Goal: Use online tool/utility: Utilize a website feature to perform a specific function

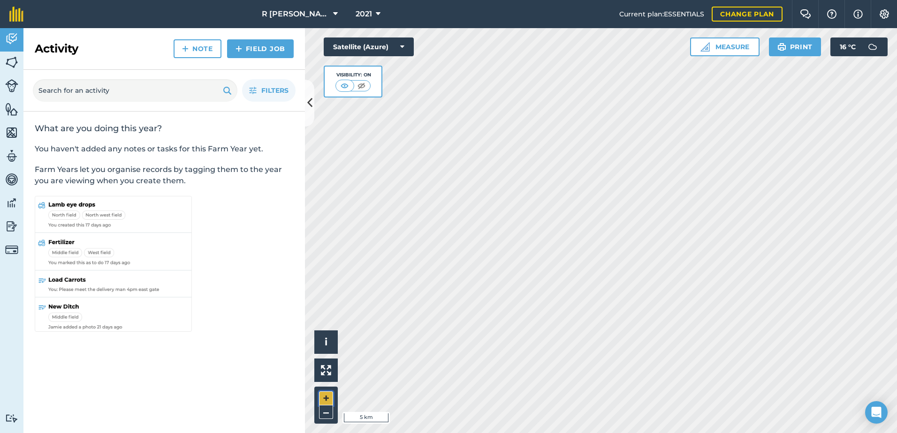
click at [330, 399] on button "+" at bounding box center [326, 399] width 14 height 14
click at [437, 0] on html "R [PERSON_NAME] & Son 2021 Current plan : ESSENTIALS Change plan Farm Chat Help…" at bounding box center [448, 216] width 897 height 433
click at [728, 52] on button "Measure" at bounding box center [724, 47] width 69 height 19
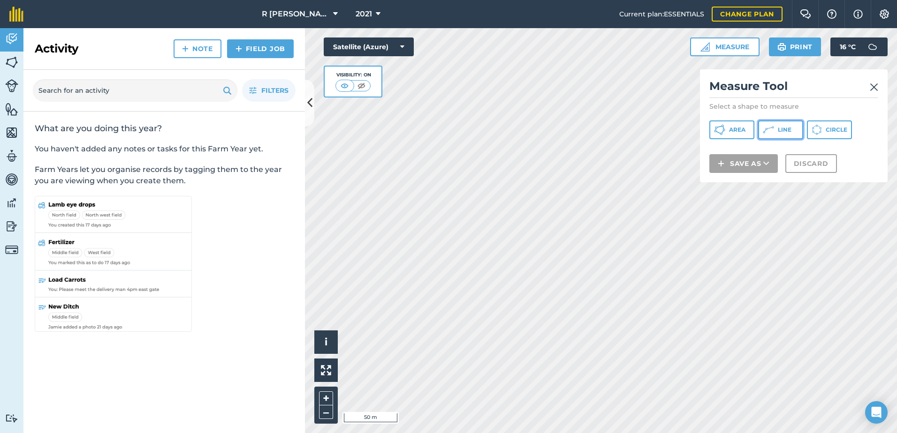
click at [776, 127] on button "Line" at bounding box center [780, 130] width 45 height 19
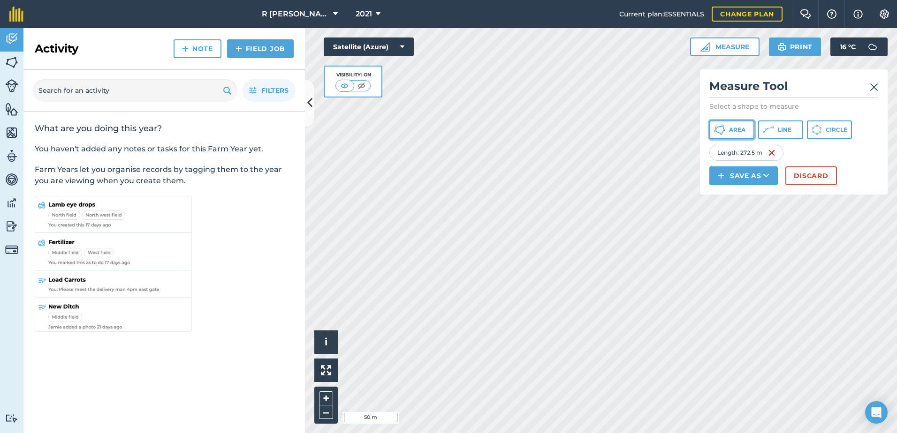
click at [734, 130] on span "Area" at bounding box center [737, 130] width 16 height 8
click at [802, 173] on button "Discard" at bounding box center [811, 176] width 52 height 19
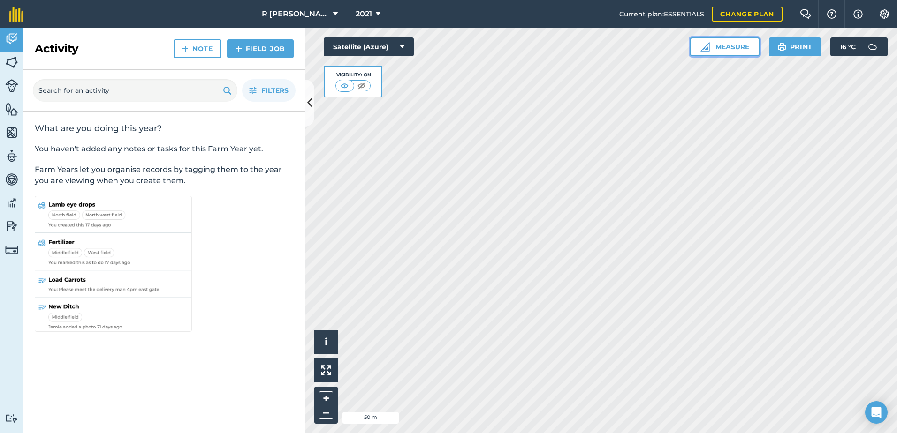
click at [744, 50] on button "Measure" at bounding box center [724, 47] width 69 height 19
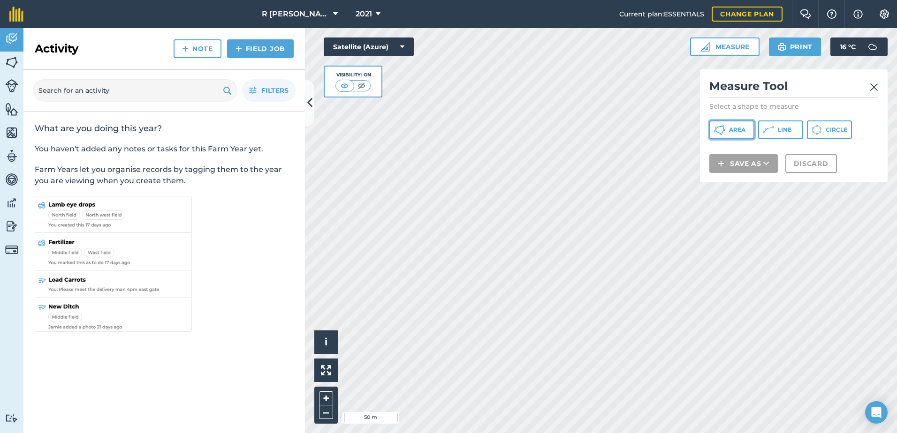
click at [736, 133] on span "Area" at bounding box center [737, 130] width 16 height 8
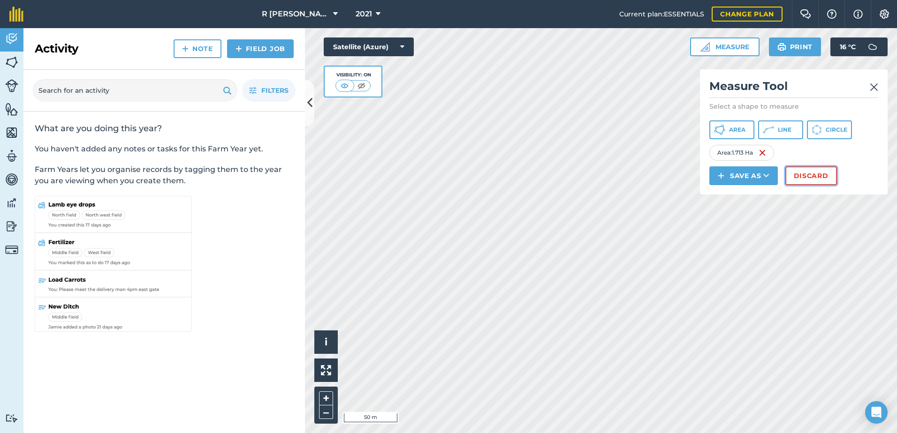
click at [810, 176] on button "Discard" at bounding box center [811, 176] width 52 height 19
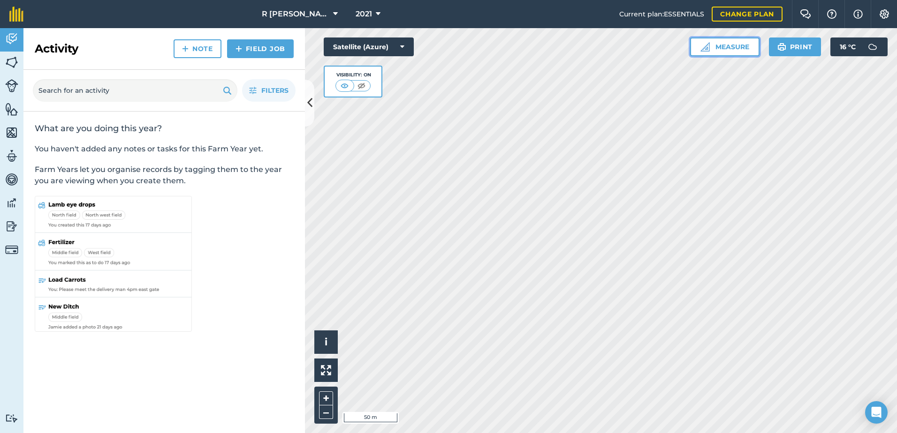
click at [734, 41] on button "Measure" at bounding box center [724, 47] width 69 height 19
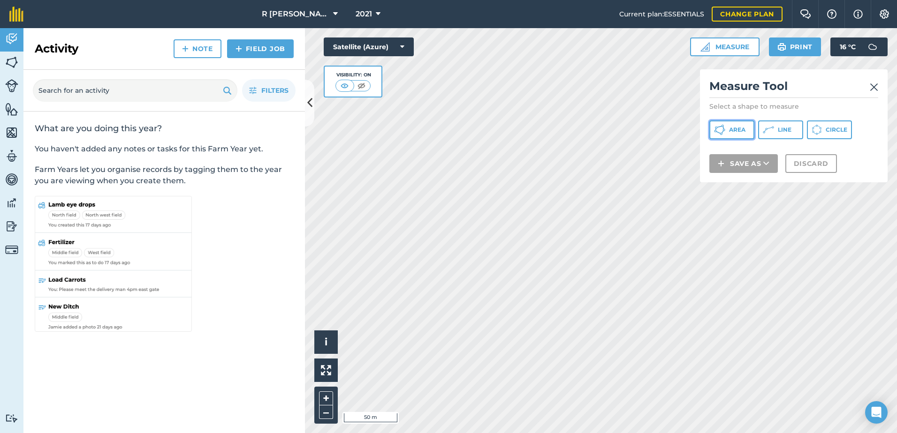
click at [738, 131] on span "Area" at bounding box center [737, 130] width 16 height 8
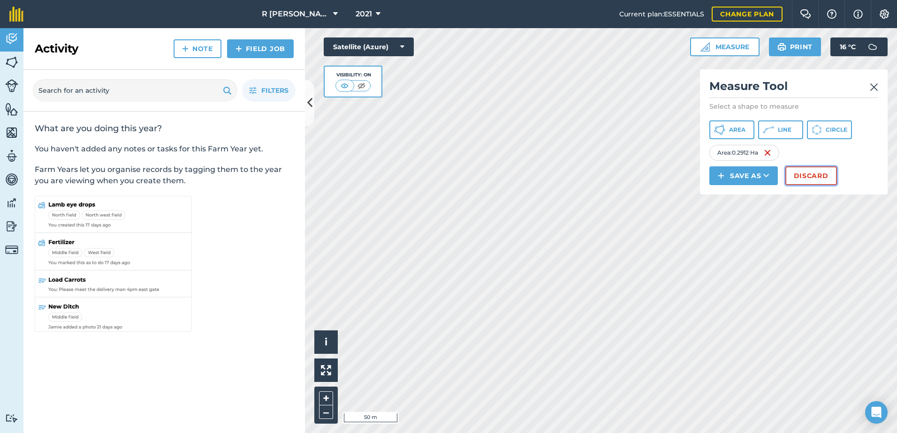
click at [812, 177] on button "Discard" at bounding box center [811, 176] width 52 height 19
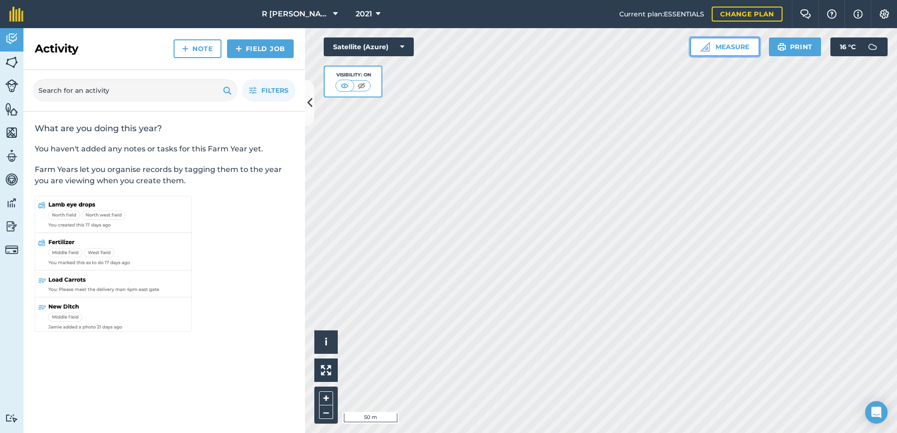
click at [741, 42] on button "Measure" at bounding box center [724, 47] width 69 height 19
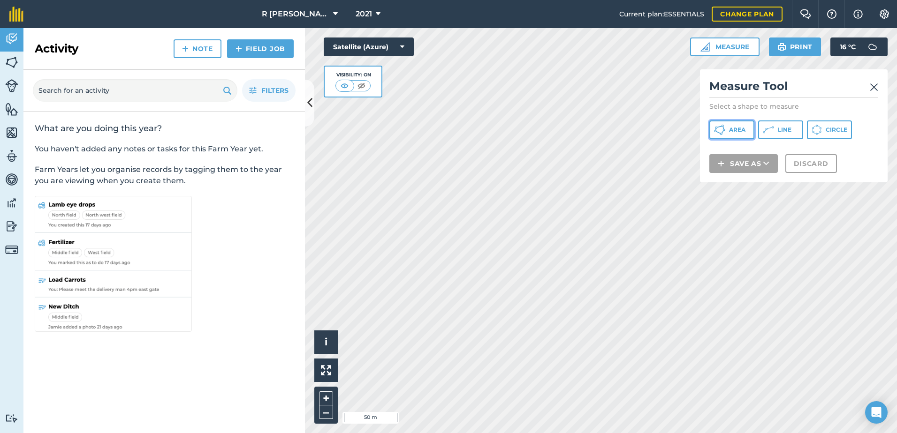
click at [738, 125] on button "Area" at bounding box center [731, 130] width 45 height 19
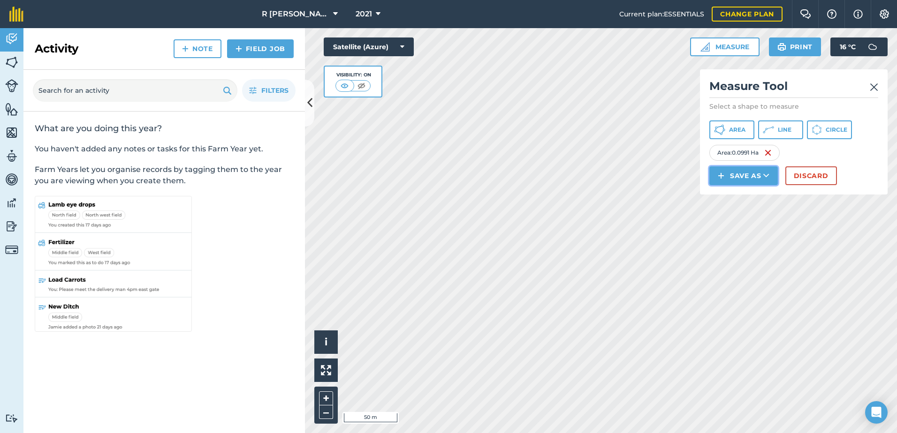
click at [753, 175] on button "Save as" at bounding box center [743, 176] width 68 height 19
click at [764, 213] on link "Feature" at bounding box center [744, 218] width 66 height 21
